Goal: Task Accomplishment & Management: Use online tool/utility

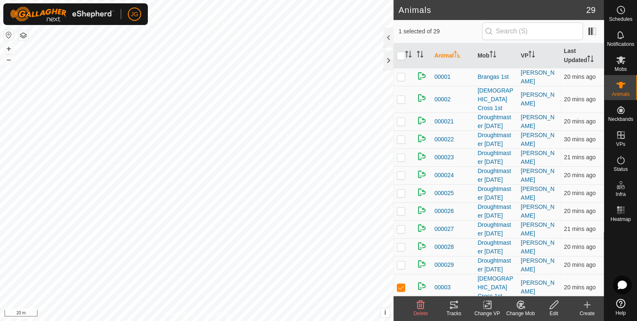
click at [451, 305] on icon at bounding box center [454, 304] width 10 height 10
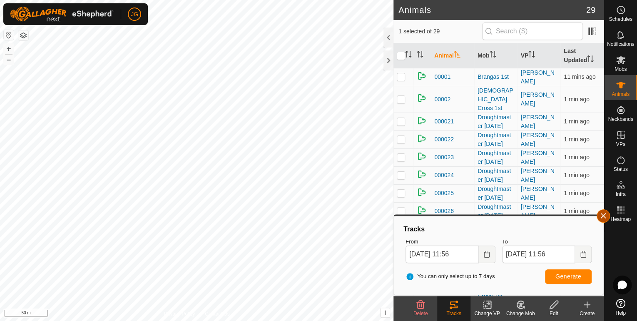
click at [598, 217] on button "button" at bounding box center [603, 215] width 13 height 13
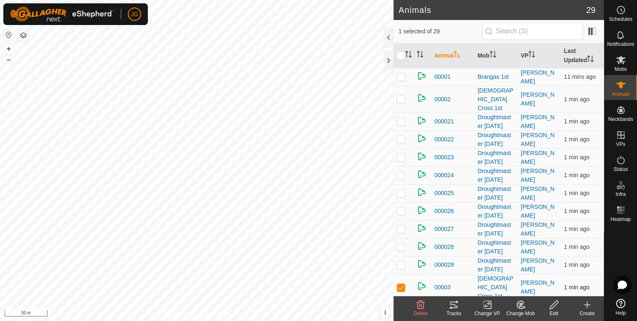
click at [403, 283] on p-checkbox at bounding box center [401, 286] width 8 height 7
checkbox input "false"
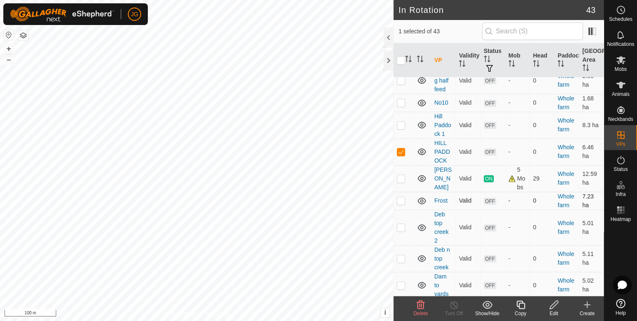
scroll to position [266, 0]
click at [554, 303] on icon at bounding box center [554, 304] width 10 height 10
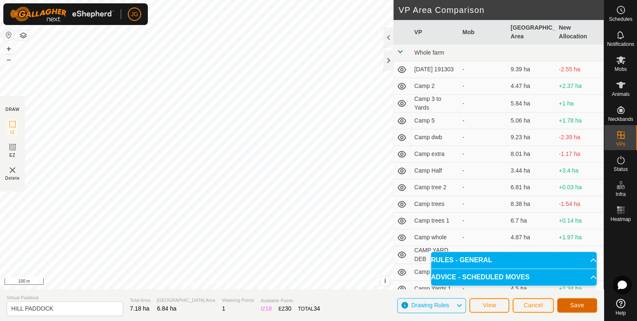
click at [574, 305] on span "Save" at bounding box center [577, 304] width 14 height 7
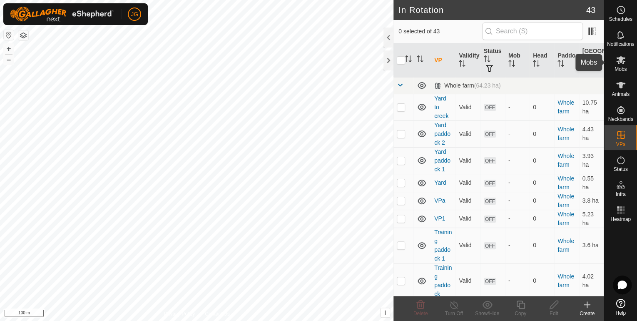
click at [623, 59] on icon at bounding box center [621, 60] width 10 height 10
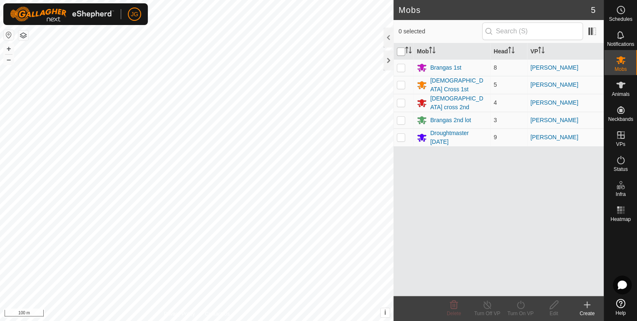
click at [398, 50] on input "checkbox" at bounding box center [401, 51] width 8 height 8
checkbox input "true"
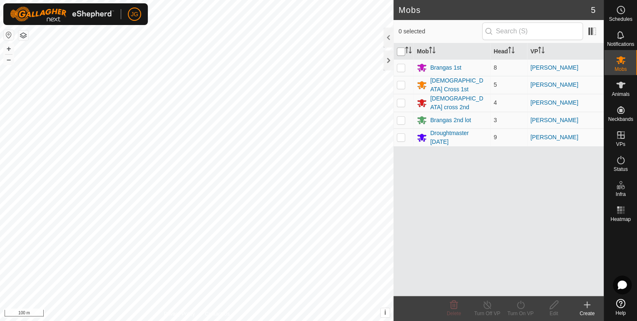
checkbox input "true"
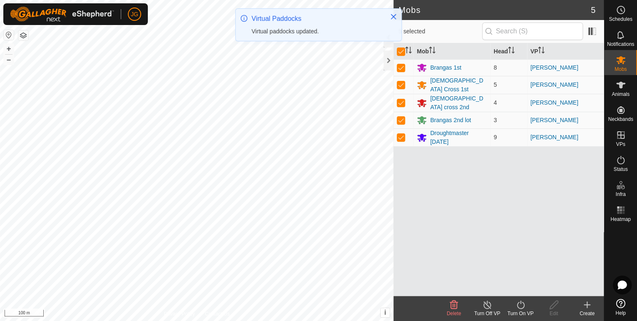
click at [521, 307] on icon at bounding box center [520, 304] width 10 height 10
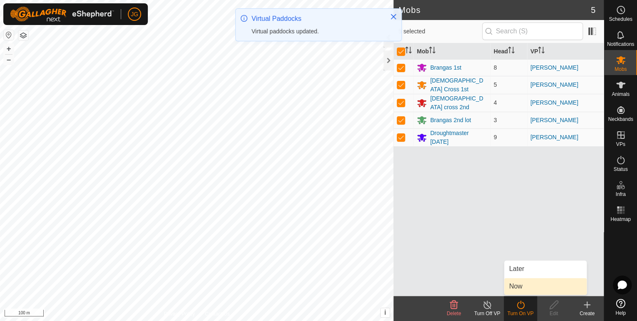
click at [524, 286] on link "Now" at bounding box center [545, 286] width 82 height 17
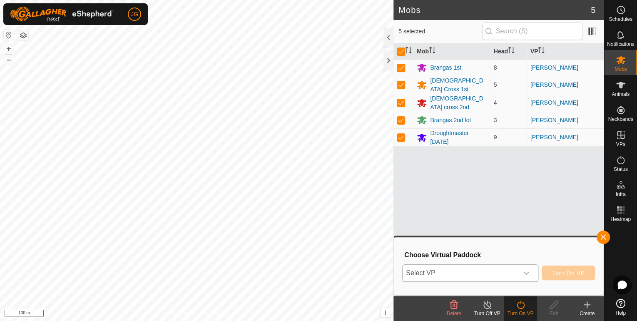
click at [529, 272] on icon "dropdown trigger" at bounding box center [526, 272] width 7 height 7
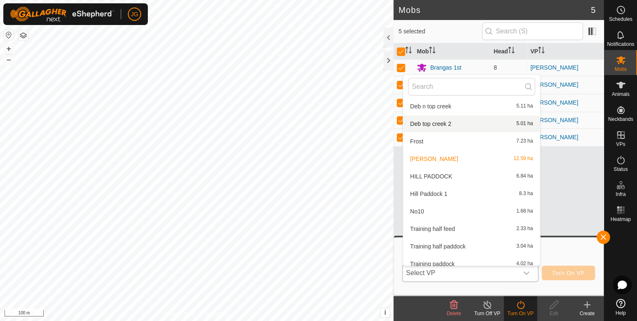
scroll to position [475, 0]
click at [412, 174] on li "HILL PADDOCK 6.84 ha" at bounding box center [471, 175] width 137 height 17
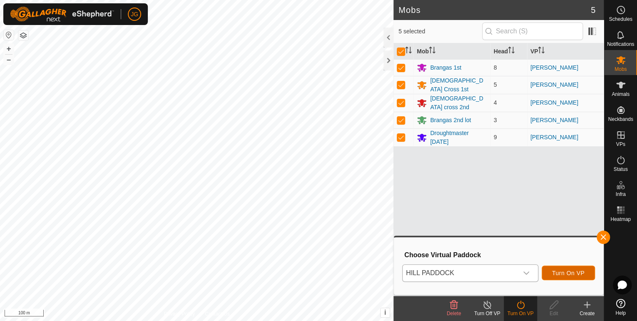
click at [574, 273] on span "Turn On VP" at bounding box center [568, 272] width 32 height 7
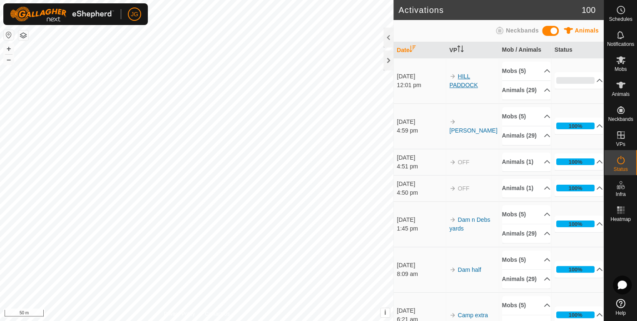
click at [456, 88] on link "HILL PADDOCK" at bounding box center [463, 80] width 28 height 15
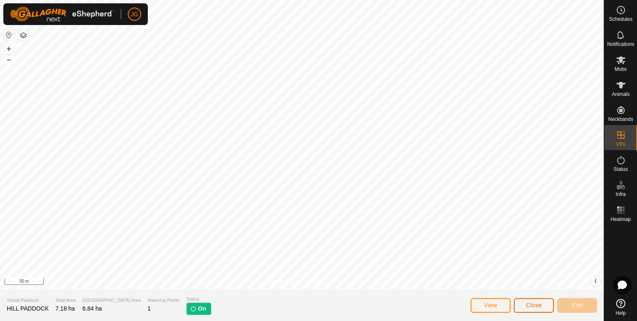
click at [540, 307] on span "Close" at bounding box center [534, 304] width 16 height 7
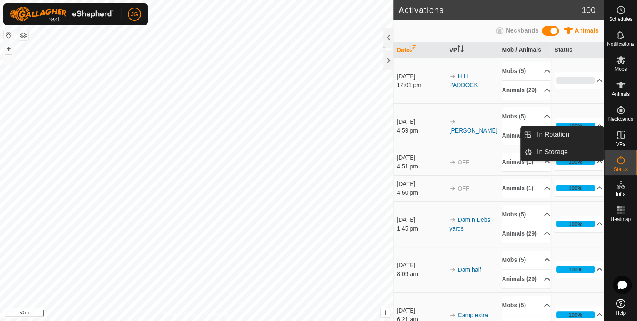
click at [619, 138] on icon at bounding box center [621, 135] width 10 height 10
click at [619, 135] on icon at bounding box center [620, 134] width 7 height 7
click at [554, 135] on link "In Rotation" at bounding box center [567, 134] width 71 height 17
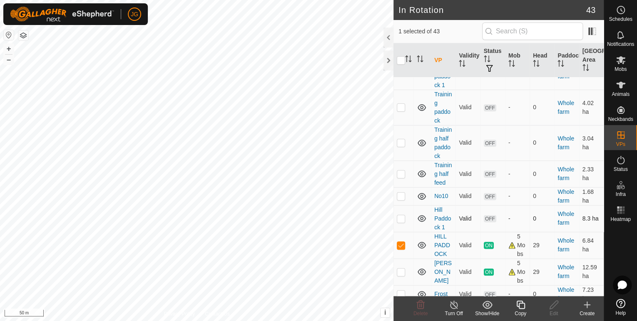
scroll to position [200, 0]
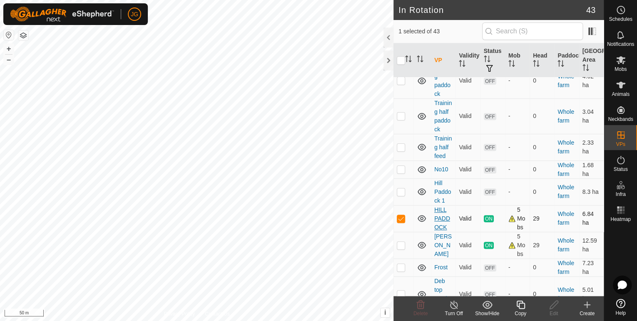
click at [441, 230] on link "HILL PADDOCK" at bounding box center [442, 218] width 16 height 24
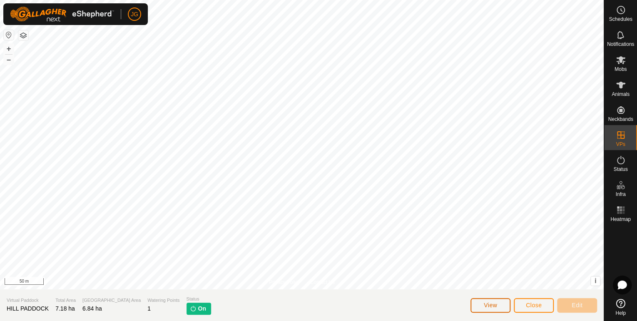
click at [488, 306] on span "View" at bounding box center [490, 304] width 13 height 7
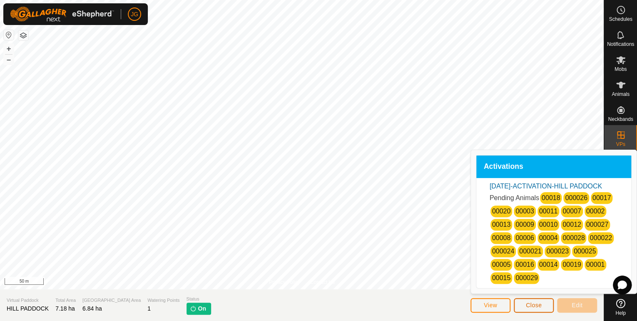
click at [535, 302] on span "Close" at bounding box center [534, 304] width 16 height 7
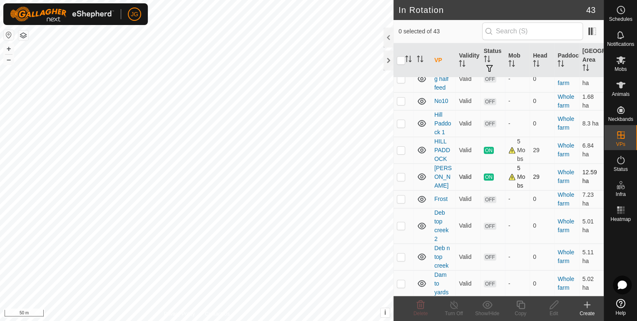
scroll to position [300, 0]
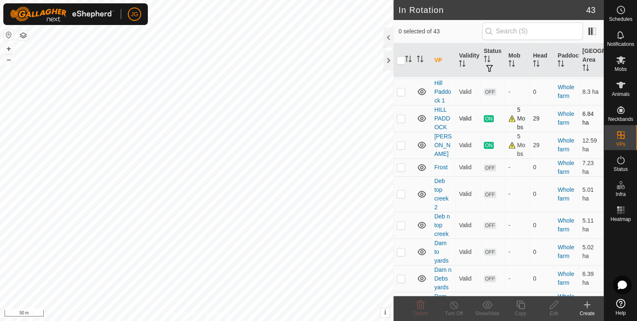
click at [402, 122] on p-checkbox at bounding box center [401, 118] width 8 height 7
checkbox input "true"
click at [517, 306] on icon at bounding box center [520, 304] width 8 height 8
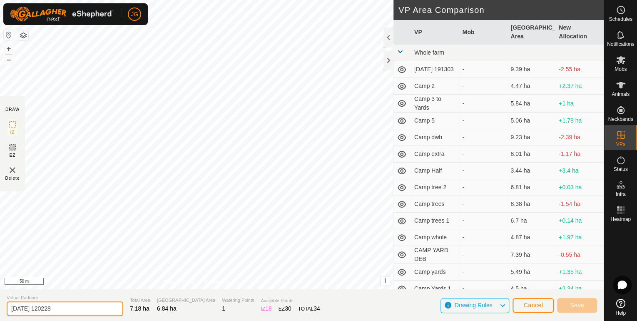
drag, startPoint x: 47, startPoint y: 307, endPoint x: -4, endPoint y: 309, distance: 50.8
click at [0, 309] on html "JG Schedules Notifications Mobs Animals Neckbands VPs Status Infra Heatmap Help…" at bounding box center [318, 160] width 637 height 321
type input "Hill 001"
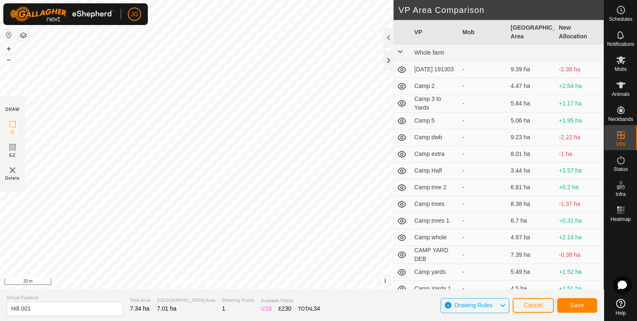
click at [317, 296] on div "DRAW IZ EZ Delete Privacy Policy Contact Us + – ⇧ i This application includes H…" at bounding box center [302, 160] width 604 height 321
click at [583, 302] on span "Save" at bounding box center [577, 304] width 14 height 7
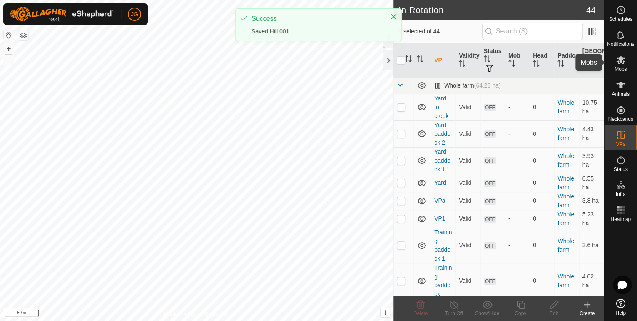
click at [616, 62] on icon at bounding box center [621, 60] width 10 height 10
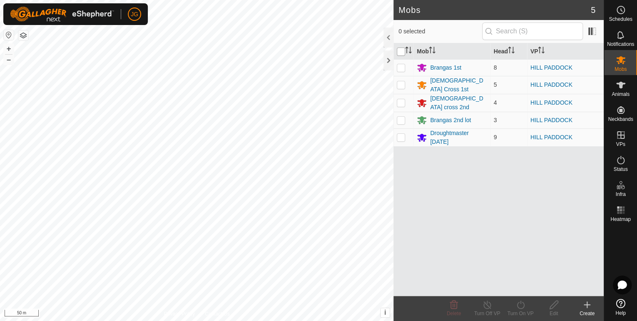
click at [403, 50] on input "checkbox" at bounding box center [401, 51] width 8 height 8
checkbox input "true"
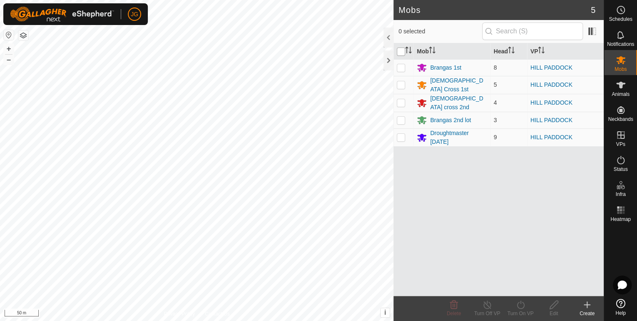
checkbox input "true"
click at [521, 304] on icon at bounding box center [520, 304] width 10 height 10
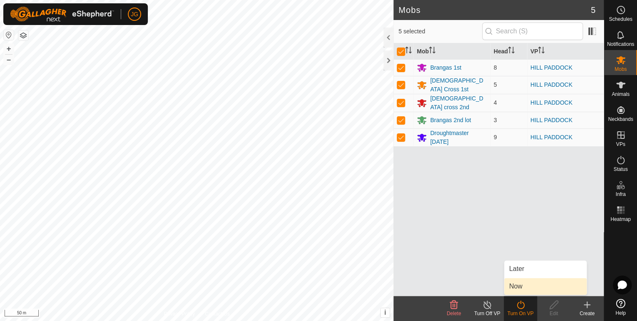
click at [520, 285] on link "Now" at bounding box center [545, 286] width 82 height 17
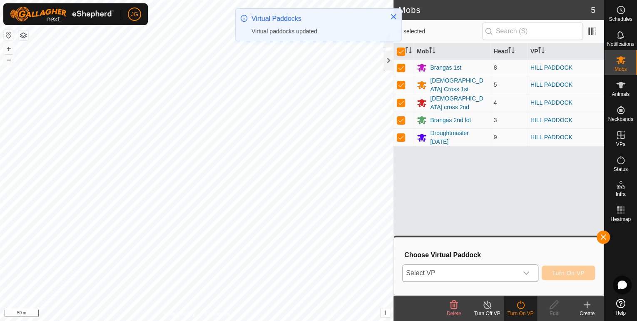
click at [522, 271] on div "dropdown trigger" at bounding box center [526, 272] width 17 height 17
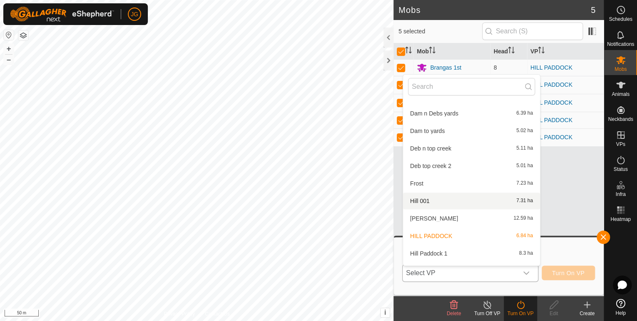
scroll to position [442, 0]
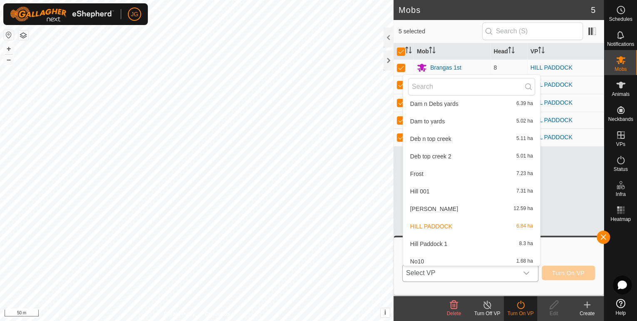
click at [420, 190] on li "Hill 001 7.31 ha" at bounding box center [471, 191] width 137 height 17
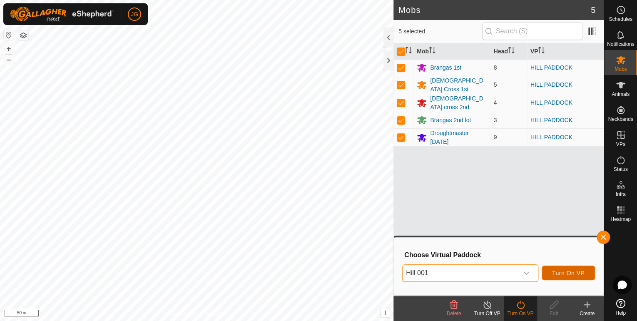
click at [559, 272] on span "Turn On VP" at bounding box center [568, 272] width 32 height 7
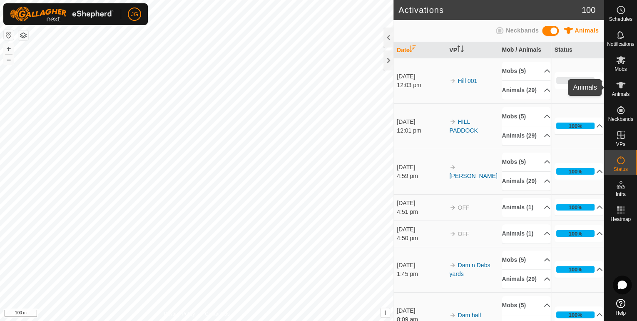
click at [617, 87] on icon at bounding box center [621, 85] width 10 height 10
